Goal: Transaction & Acquisition: Purchase product/service

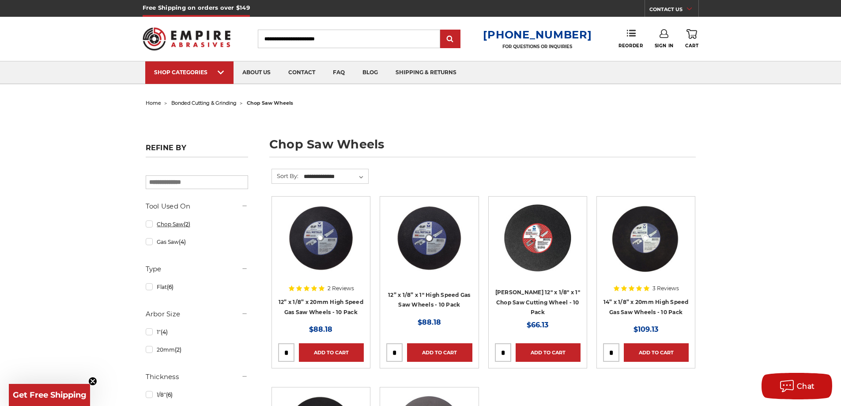
click at [148, 227] on link "Chop Saw (2)" at bounding box center [197, 223] width 102 height 15
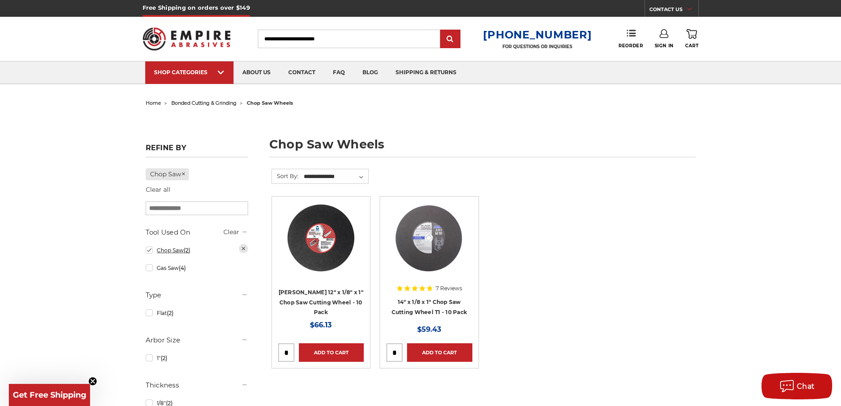
click at [148, 253] on link "Chop Saw (2)" at bounding box center [197, 249] width 102 height 15
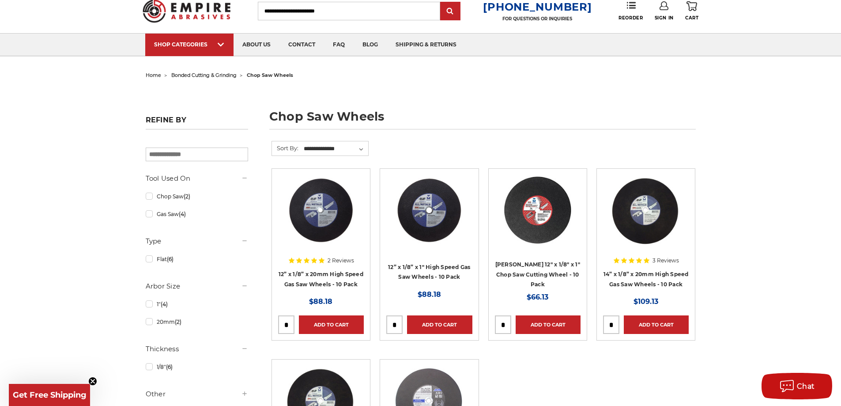
scroll to position [177, 0]
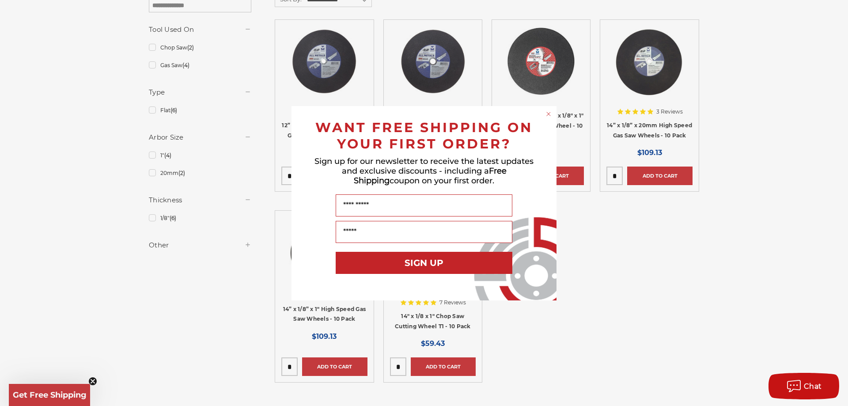
click at [548, 113] on icon "Close dialog" at bounding box center [549, 114] width 4 height 4
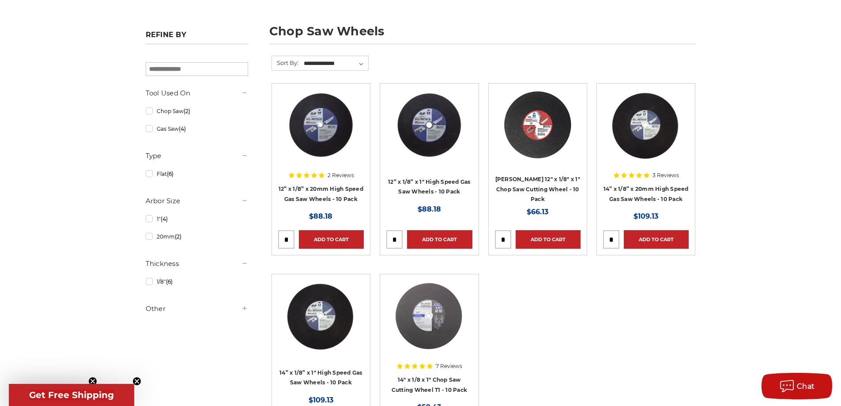
scroll to position [0, 0]
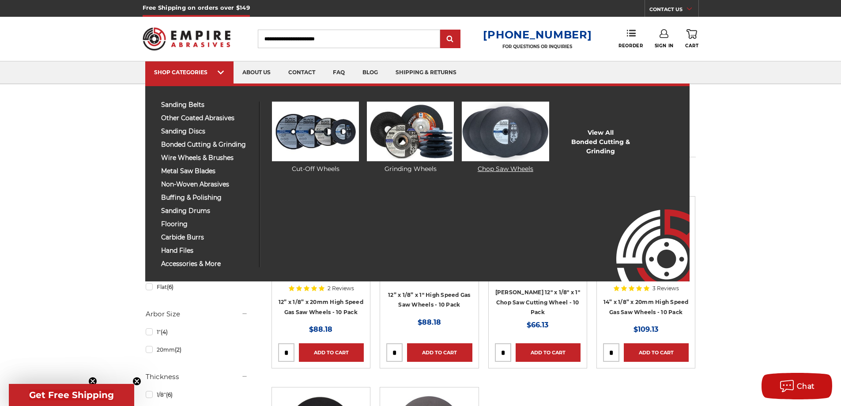
click at [520, 137] on img at bounding box center [505, 132] width 87 height 60
